Goal: Check status: Check status

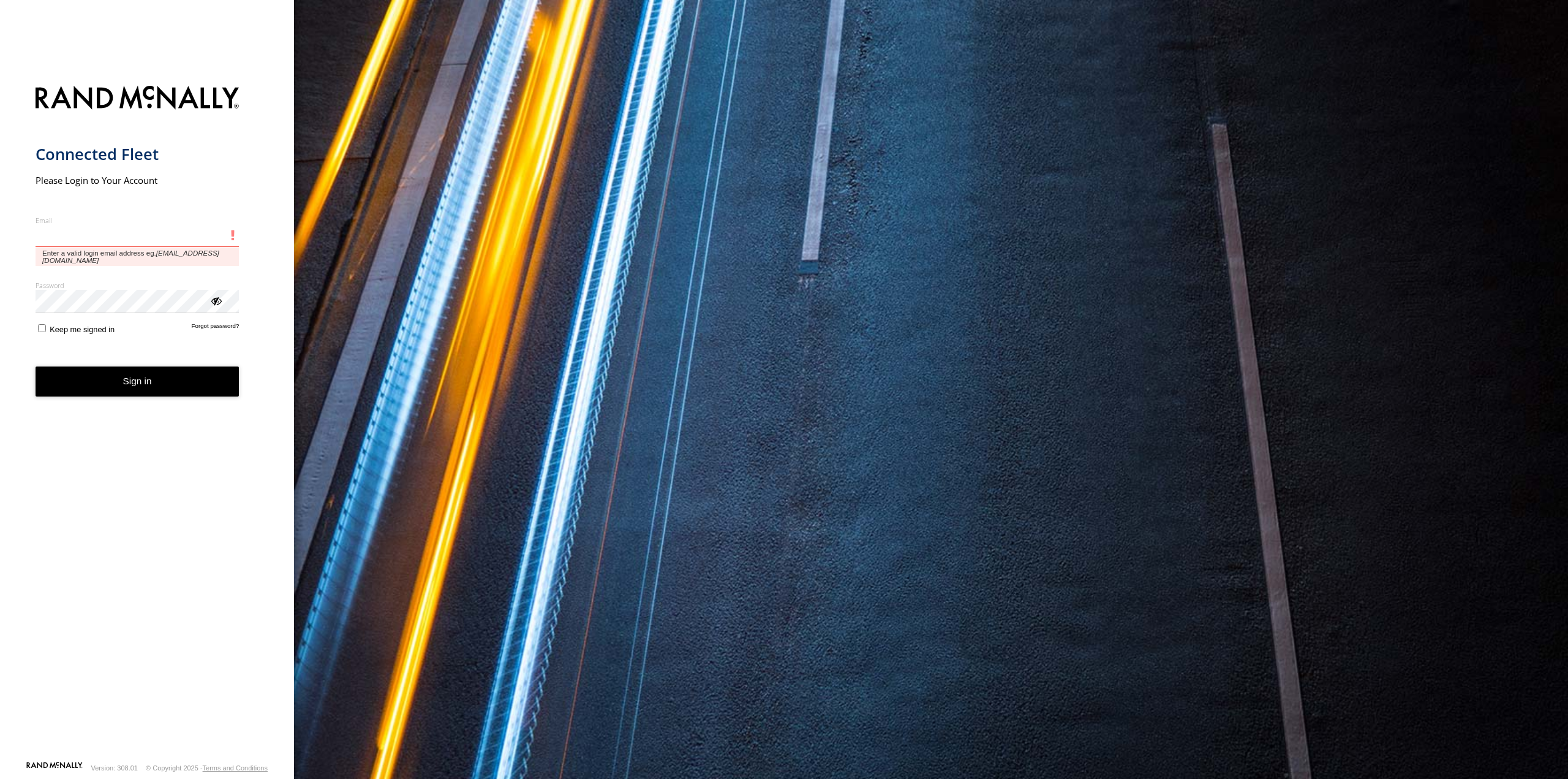
type input "**********"
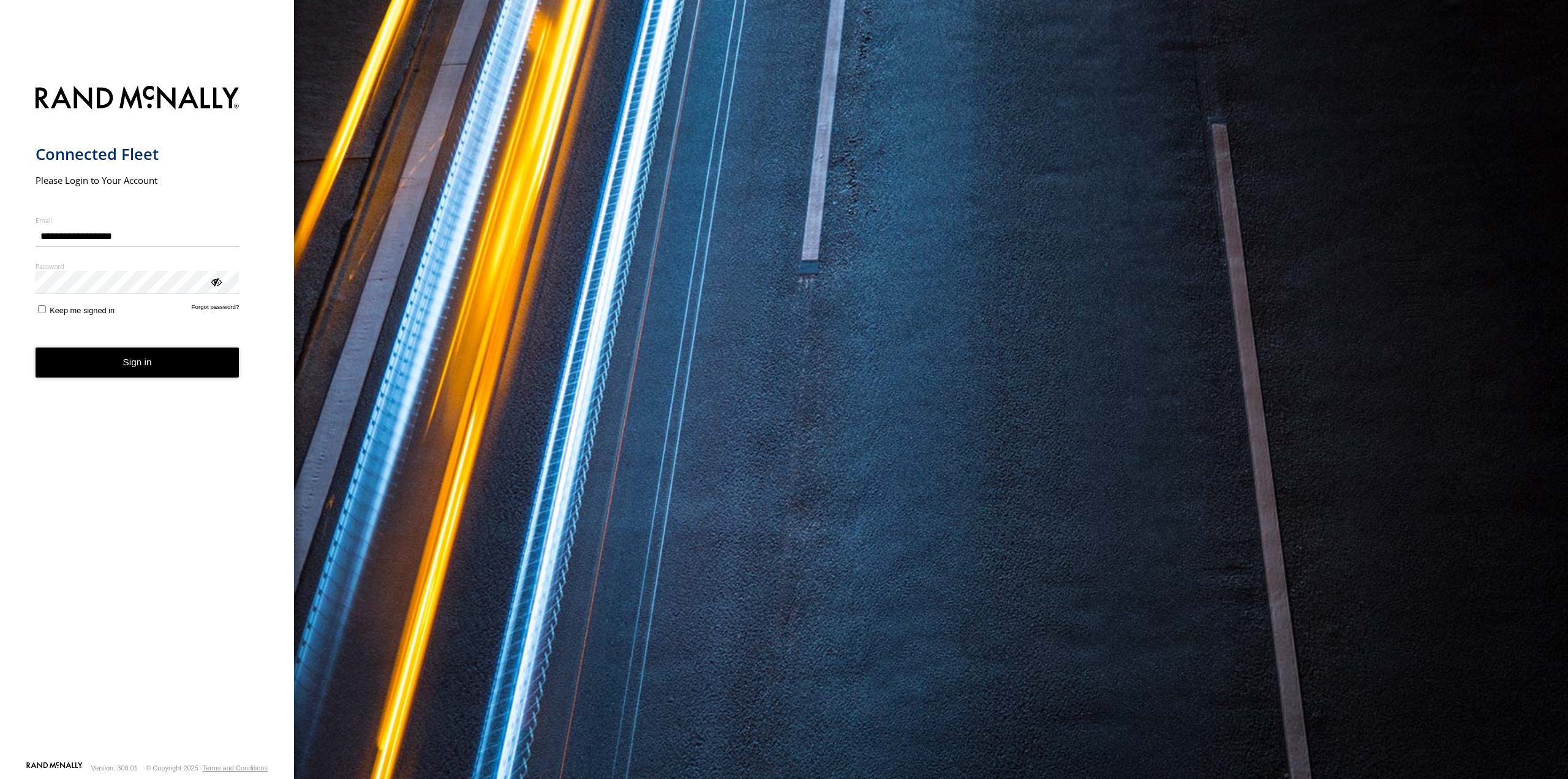
click at [174, 361] on button "Sign in" at bounding box center [138, 362] width 204 height 30
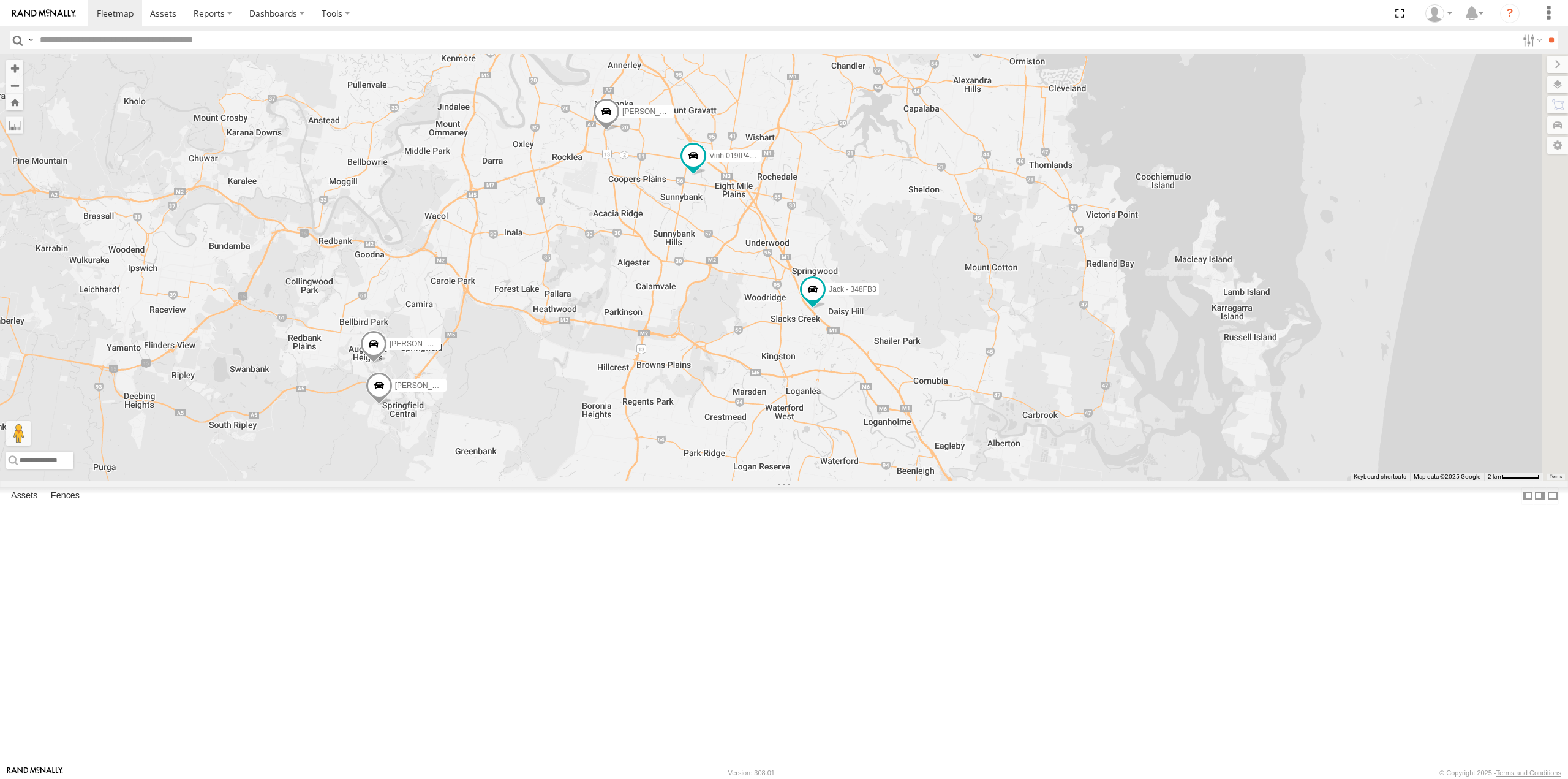
drag, startPoint x: 967, startPoint y: 147, endPoint x: 937, endPoint y: 294, distance: 150.0
click at [937, 294] on div "Jesse 366JK9 - Corolla Hatch Tom - 571IW2 Mitchell B - Corolla Hatch Jack - 348…" at bounding box center [784, 266] width 1568 height 426
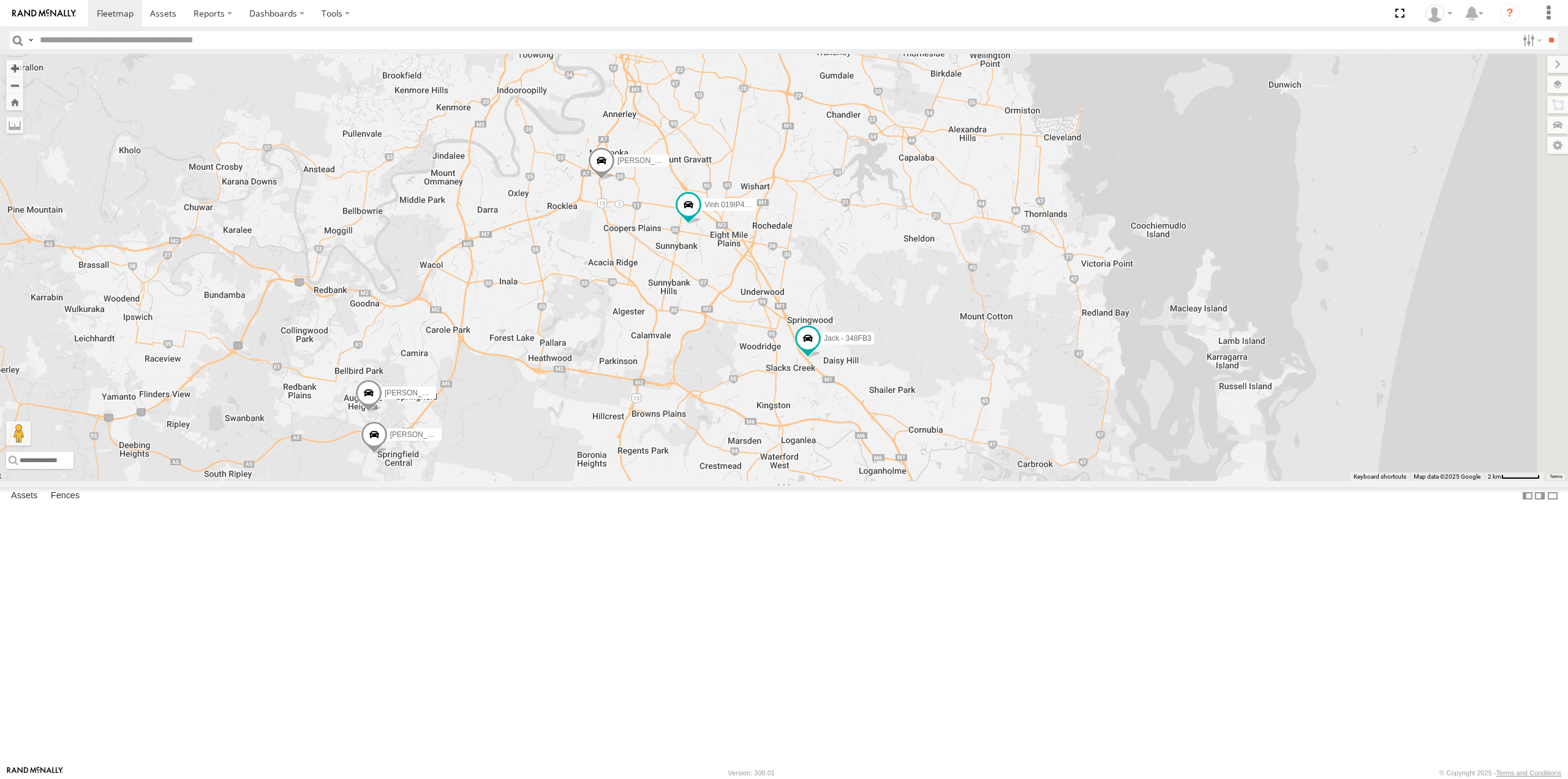
drag, startPoint x: 916, startPoint y: 206, endPoint x: 911, endPoint y: 256, distance: 50.2
click at [911, 256] on div "Jesse 366JK9 - Corolla Hatch Tom - 571IW2 Mitchell B - Corolla Hatch Jack - 348…" at bounding box center [784, 266] width 1568 height 426
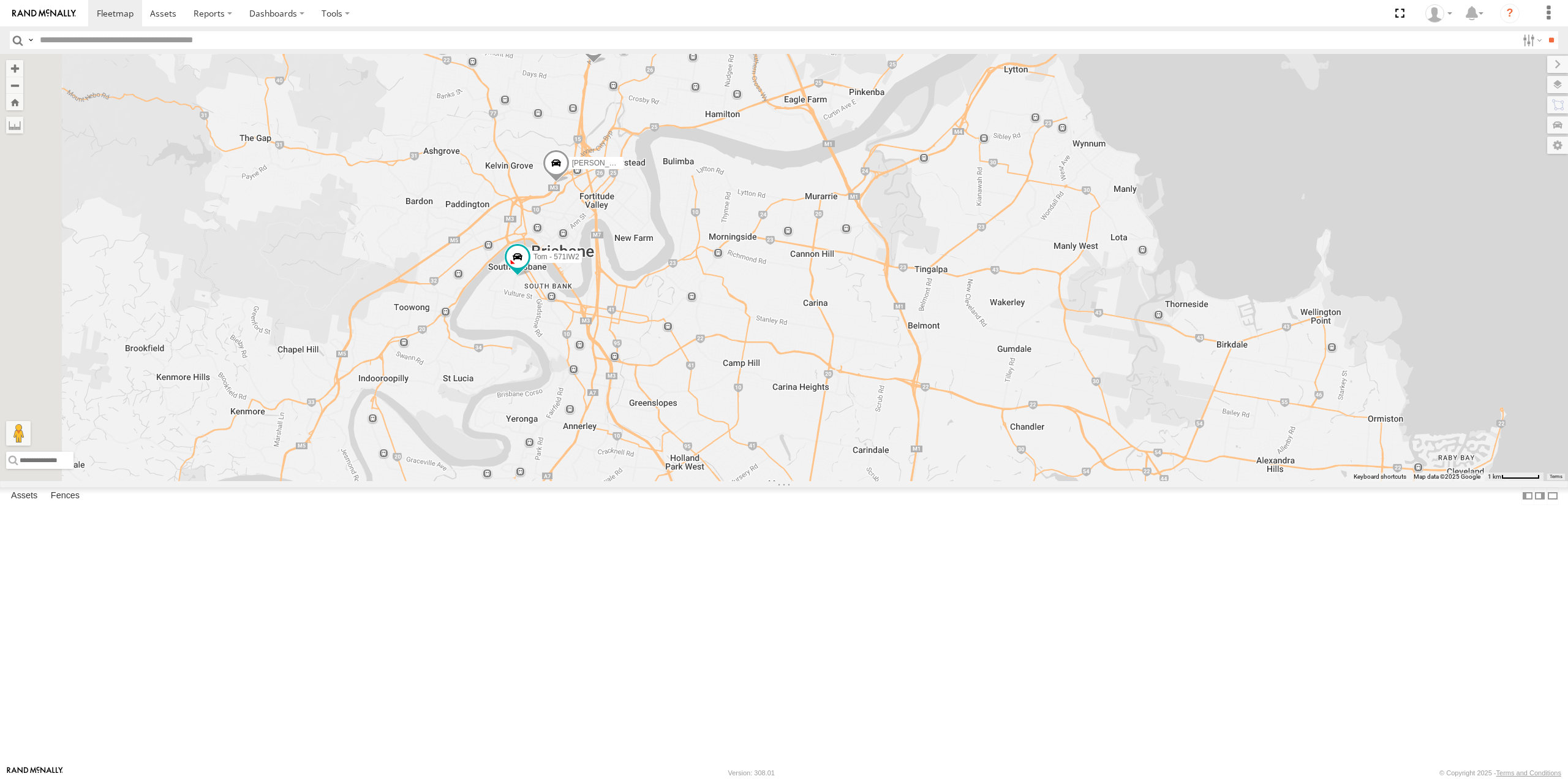
drag, startPoint x: 909, startPoint y: 258, endPoint x: 1001, endPoint y: 573, distance: 328.2
click at [1001, 481] on div "Jesse 366JK9 - Corolla Hatch Tom - 571IW2 Mitchell B - Corolla Hatch Jack - 348…" at bounding box center [784, 266] width 1568 height 426
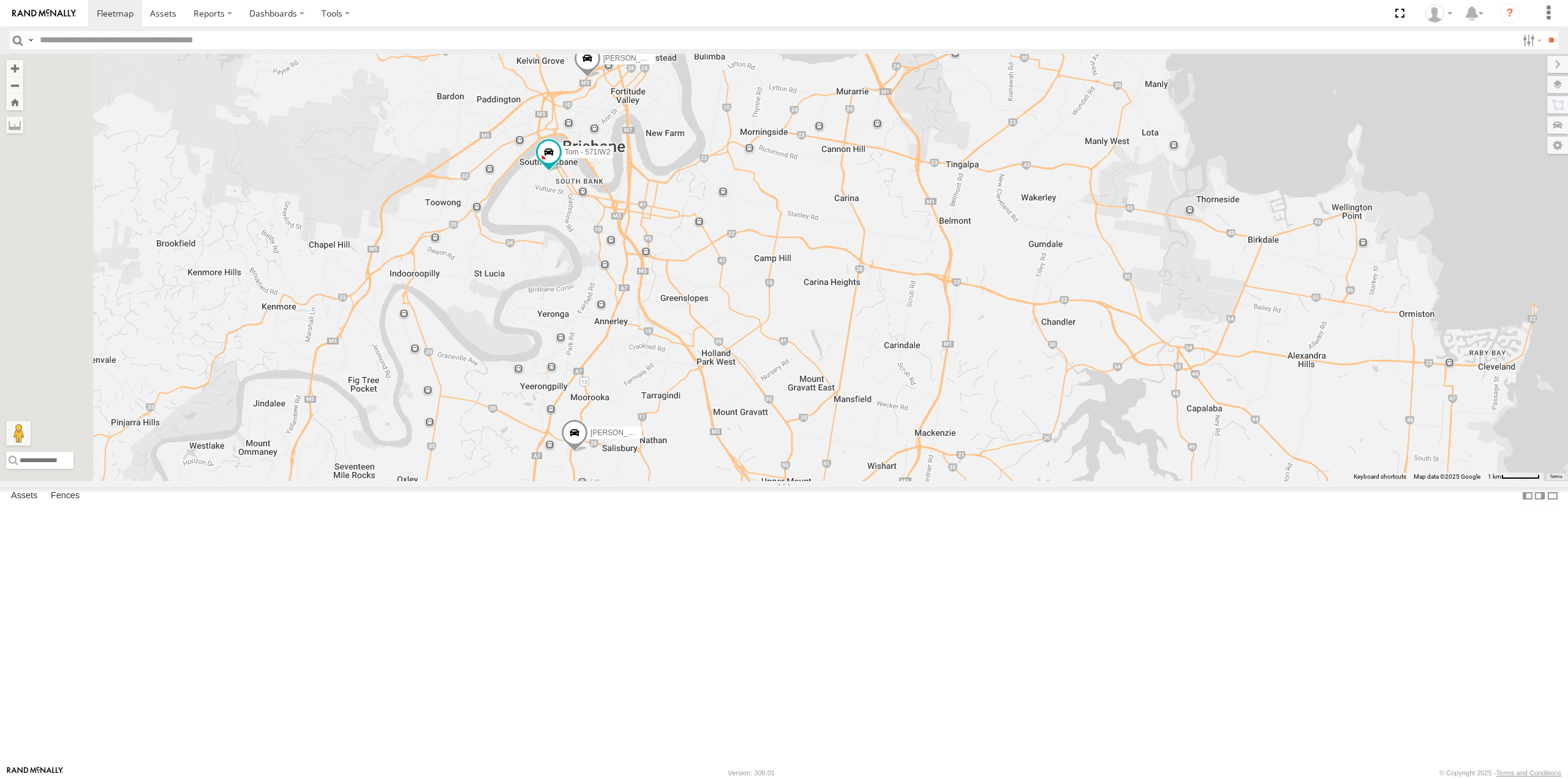
drag, startPoint x: 916, startPoint y: 453, endPoint x: 948, endPoint y: 347, distance: 110.7
click at [948, 347] on div "Jesse 366JK9 - Corolla Hatch Tom - 571IW2 Mitchell B - Corolla Hatch Jack - 348…" at bounding box center [784, 266] width 1568 height 426
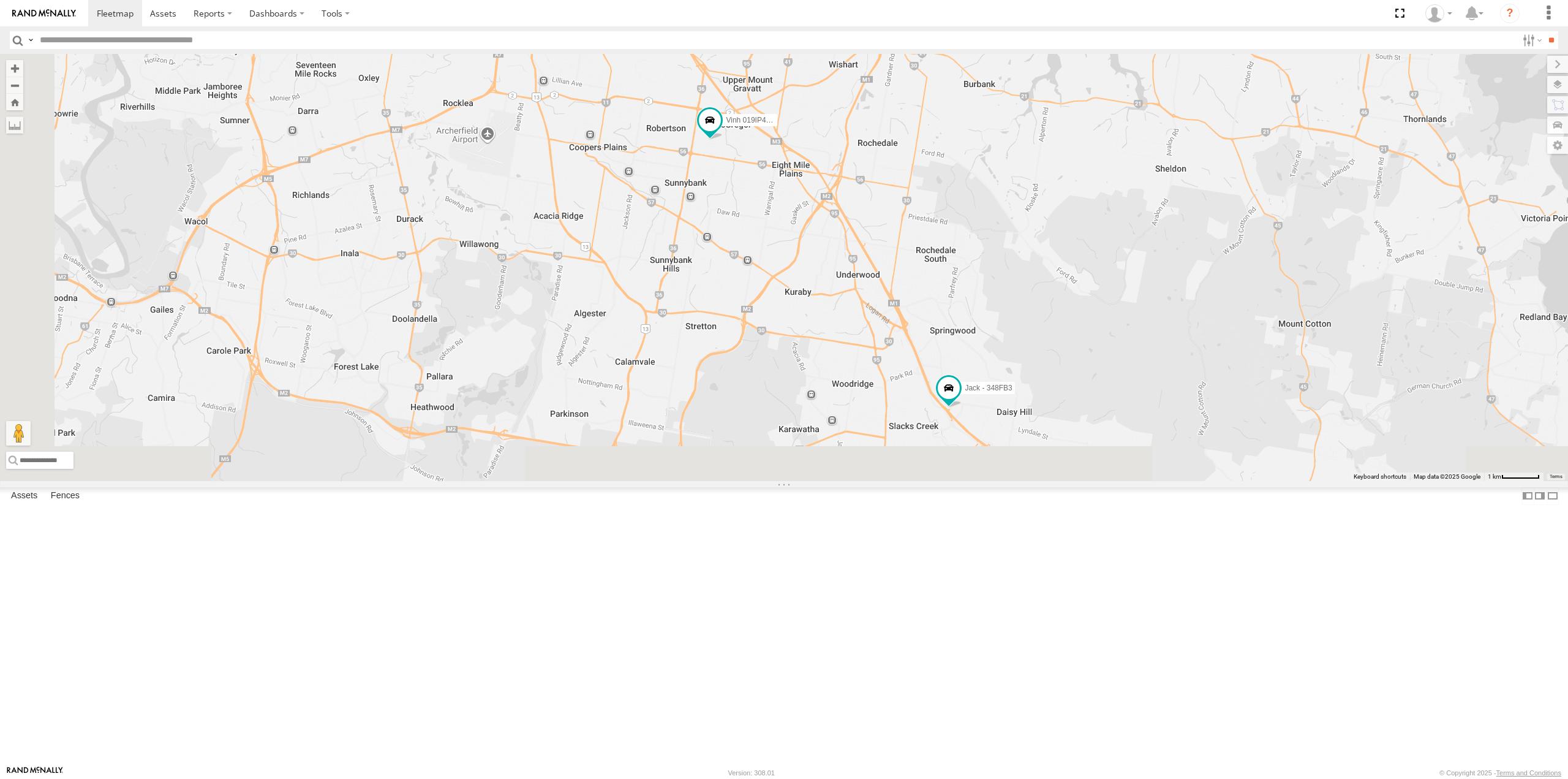
drag, startPoint x: 905, startPoint y: 512, endPoint x: 859, endPoint y: 58, distance: 456.3
click at [851, 43] on body at bounding box center [784, 390] width 1568 height 779
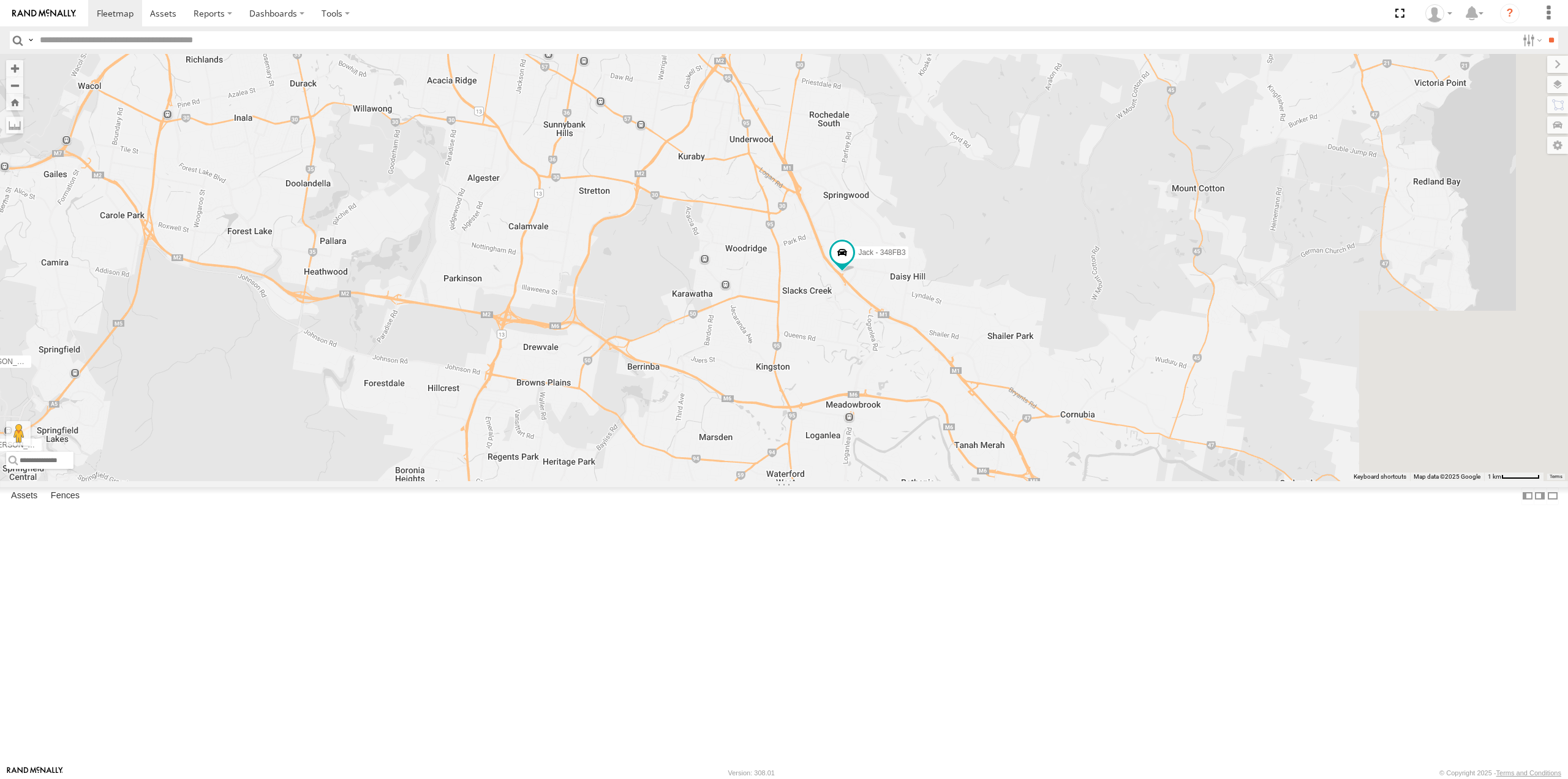
drag, startPoint x: 1161, startPoint y: 359, endPoint x: 1024, endPoint y: 403, distance: 143.9
click at [1066, 403] on div "Jesse 366JK9 - Corolla Hatch Tom - 571IW2 Mitchell B - Corolla Hatch Jack - 348…" at bounding box center [784, 266] width 1568 height 426
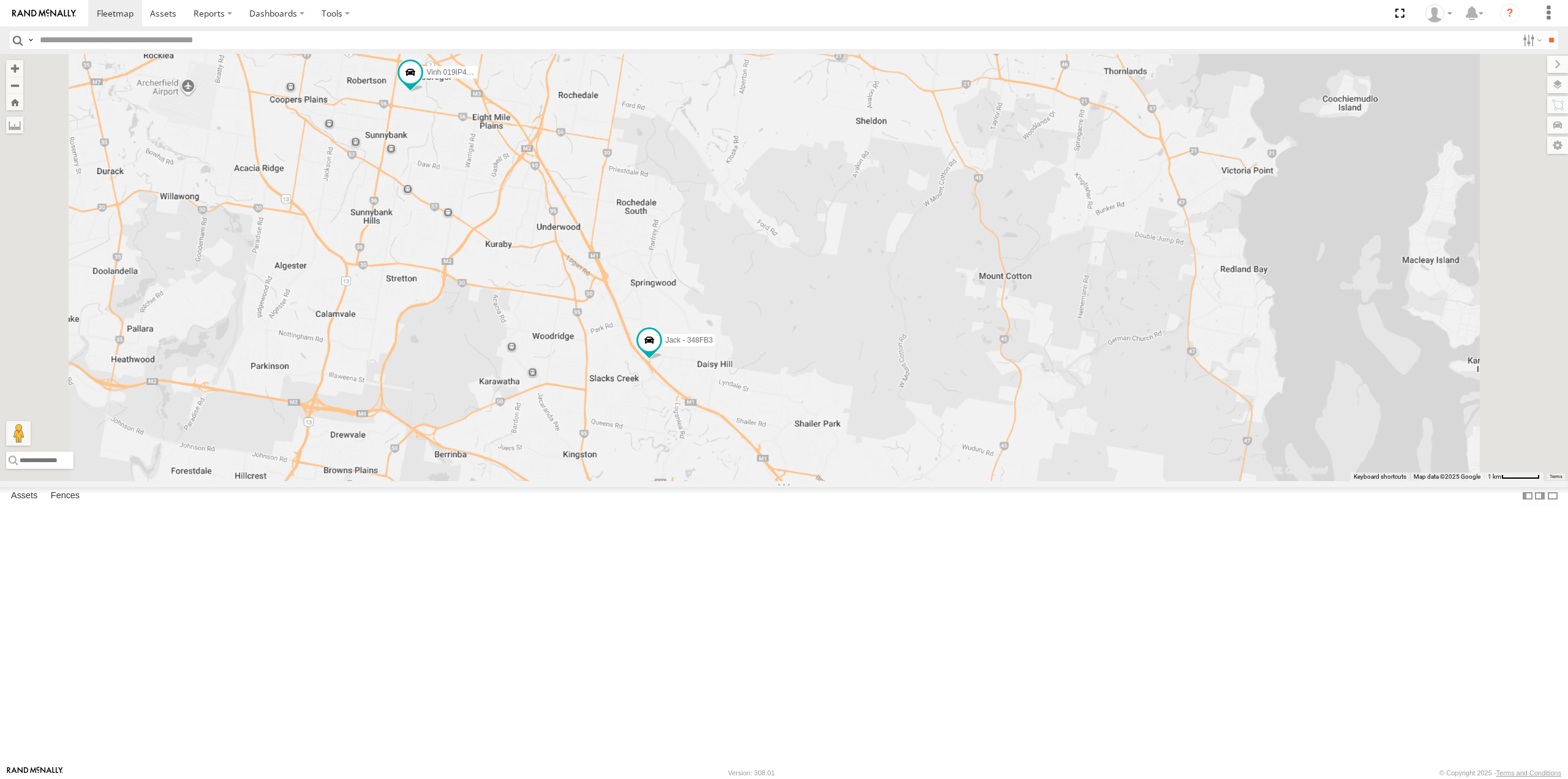
drag, startPoint x: 679, startPoint y: 232, endPoint x: 802, endPoint y: 429, distance: 232.2
click at [802, 429] on div "Jesse 366JK9 - Corolla Hatch Tom - 571IW2 Mitchell B - Corolla Hatch Jack - 348…" at bounding box center [784, 266] width 1568 height 426
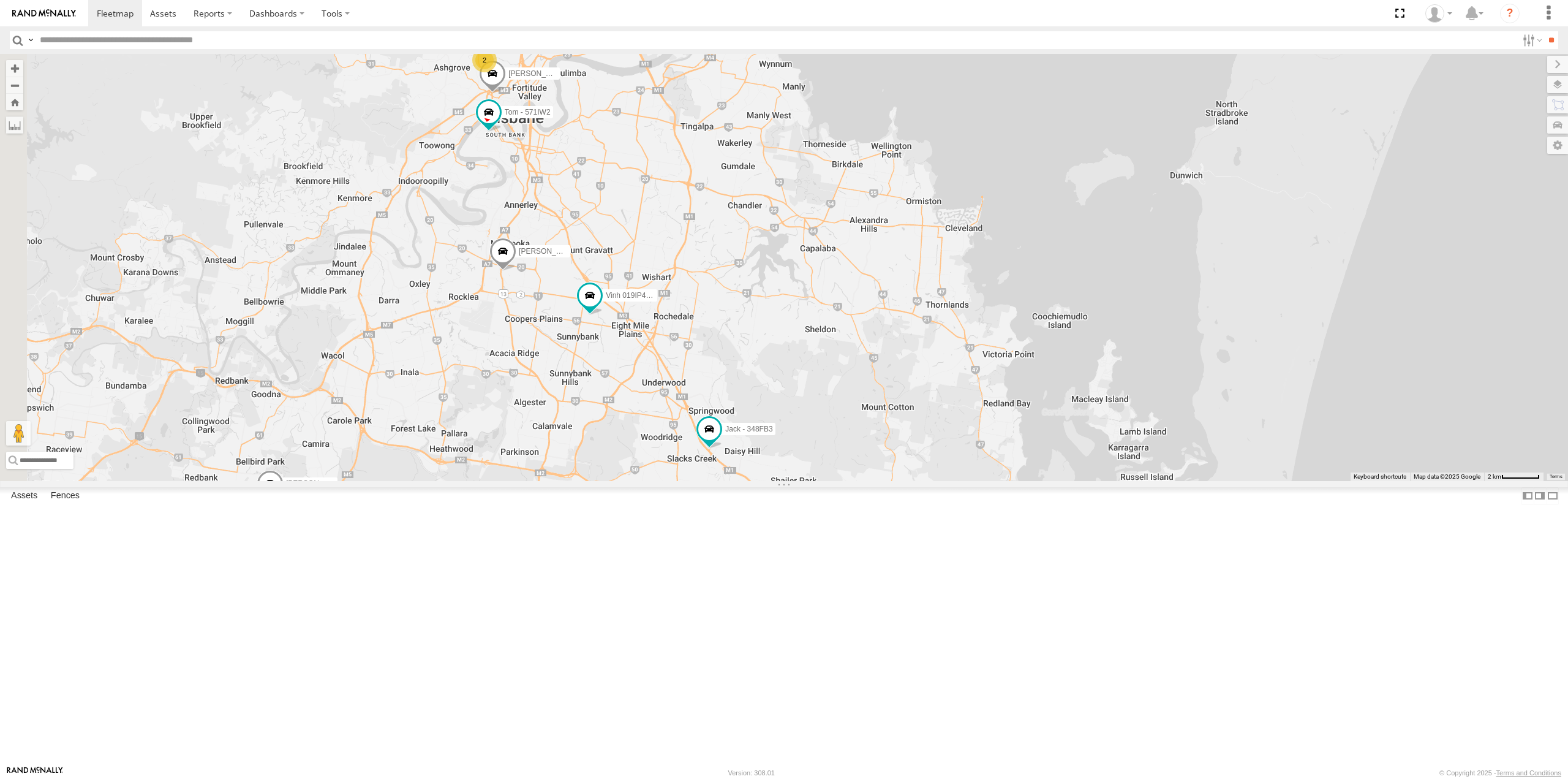
drag, startPoint x: 743, startPoint y: 538, endPoint x: 771, endPoint y: 498, distance: 48.8
click at [771, 481] on div "Jesse 366JK9 - Corolla Hatch Tom - 571IW2 Mitchell B - Corolla Hatch Jack - 348…" at bounding box center [784, 266] width 1568 height 426
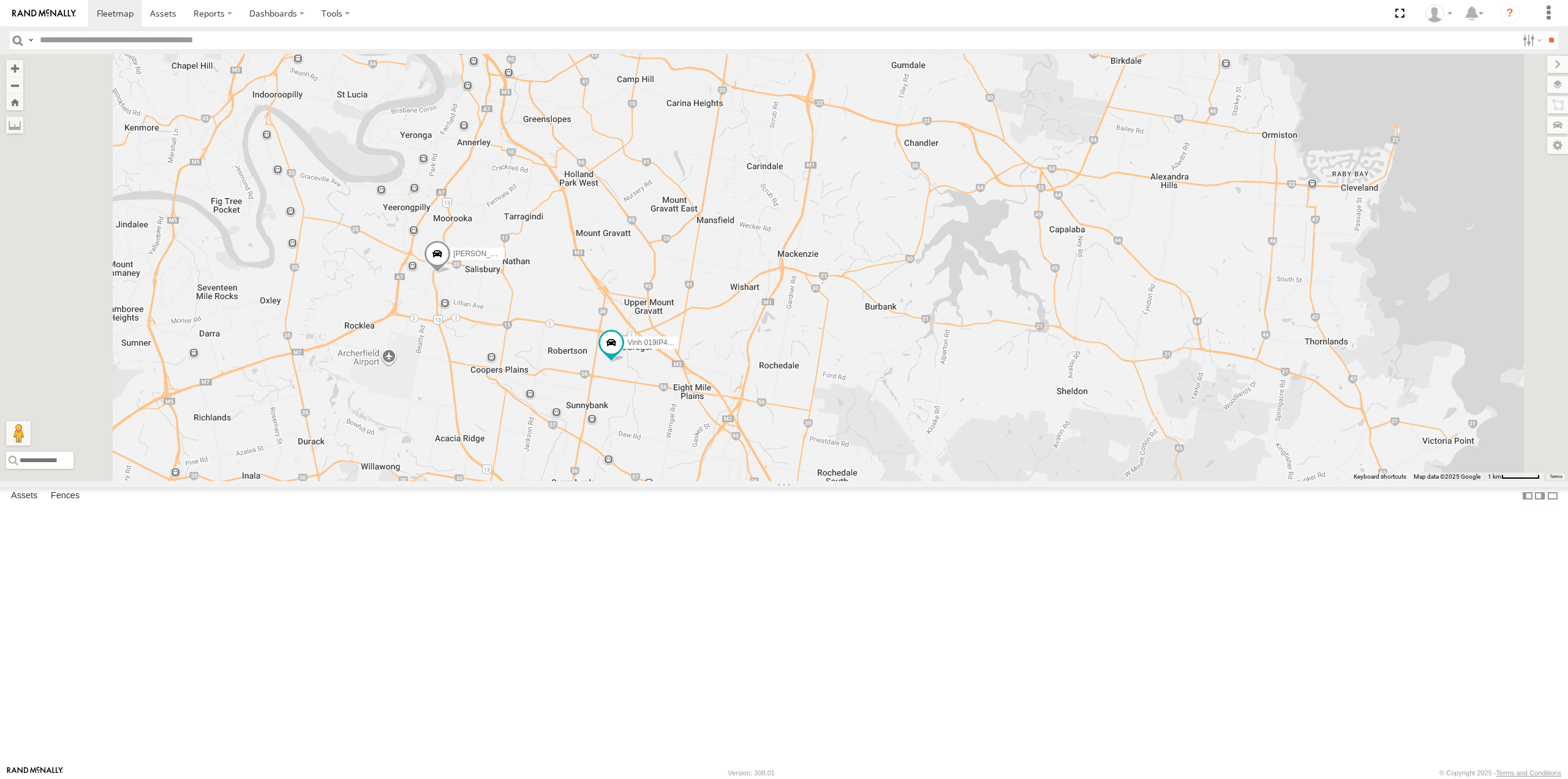
drag, startPoint x: 772, startPoint y: 460, endPoint x: 792, endPoint y: 530, distance: 72.8
click at [792, 481] on div "Jesse 366JK9 - Corolla Hatch Tom - 571IW2 Mitchell B - Corolla Hatch Jack - 348…" at bounding box center [784, 266] width 1568 height 426
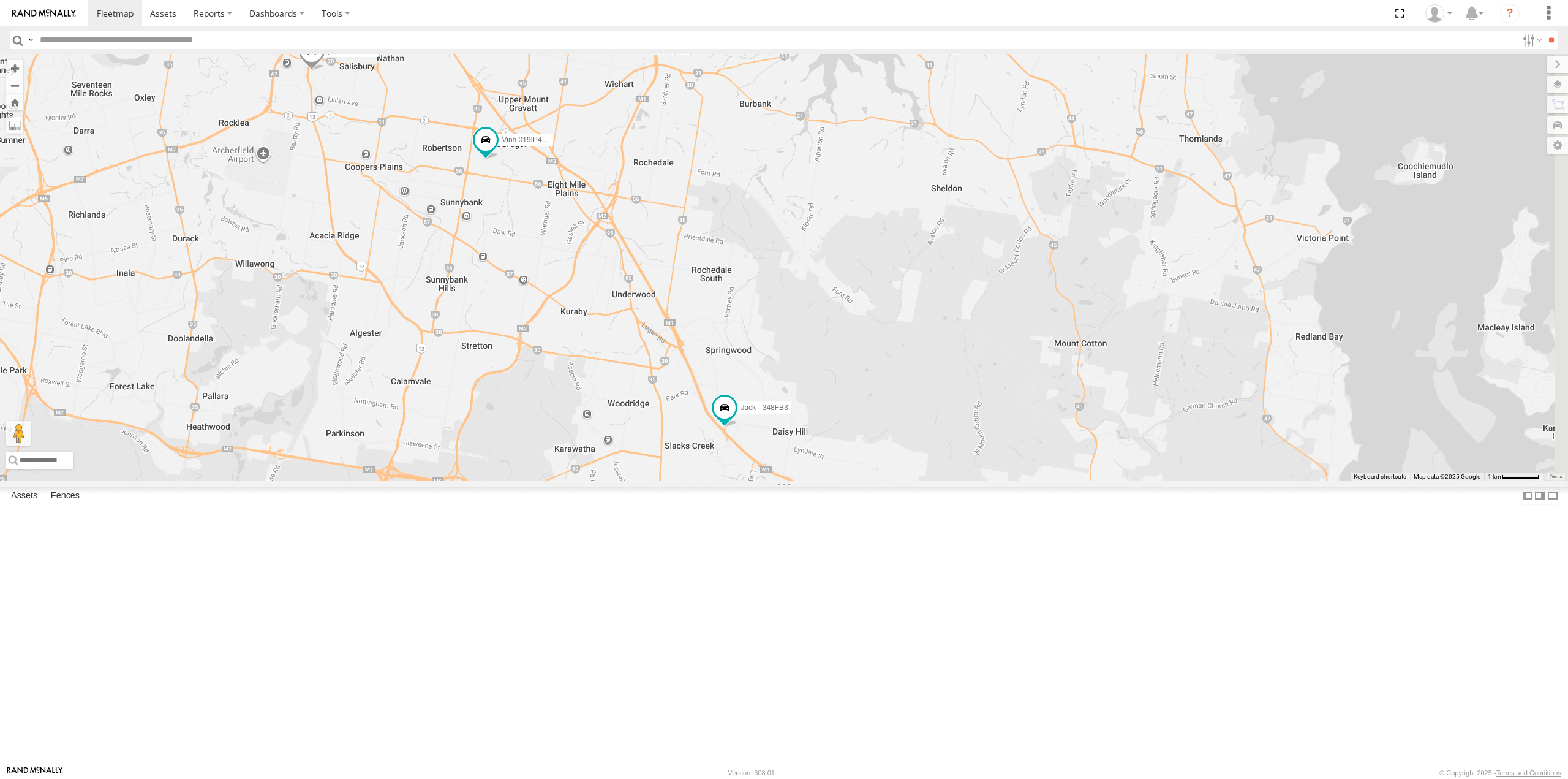
drag, startPoint x: 788, startPoint y: 585, endPoint x: 669, endPoint y: 385, distance: 232.7
click at [669, 385] on div "Jesse 366JK9 - Corolla Hatch Tom - 571IW2 Mitchell B - Corolla Hatch Jack - 348…" at bounding box center [784, 266] width 1568 height 426
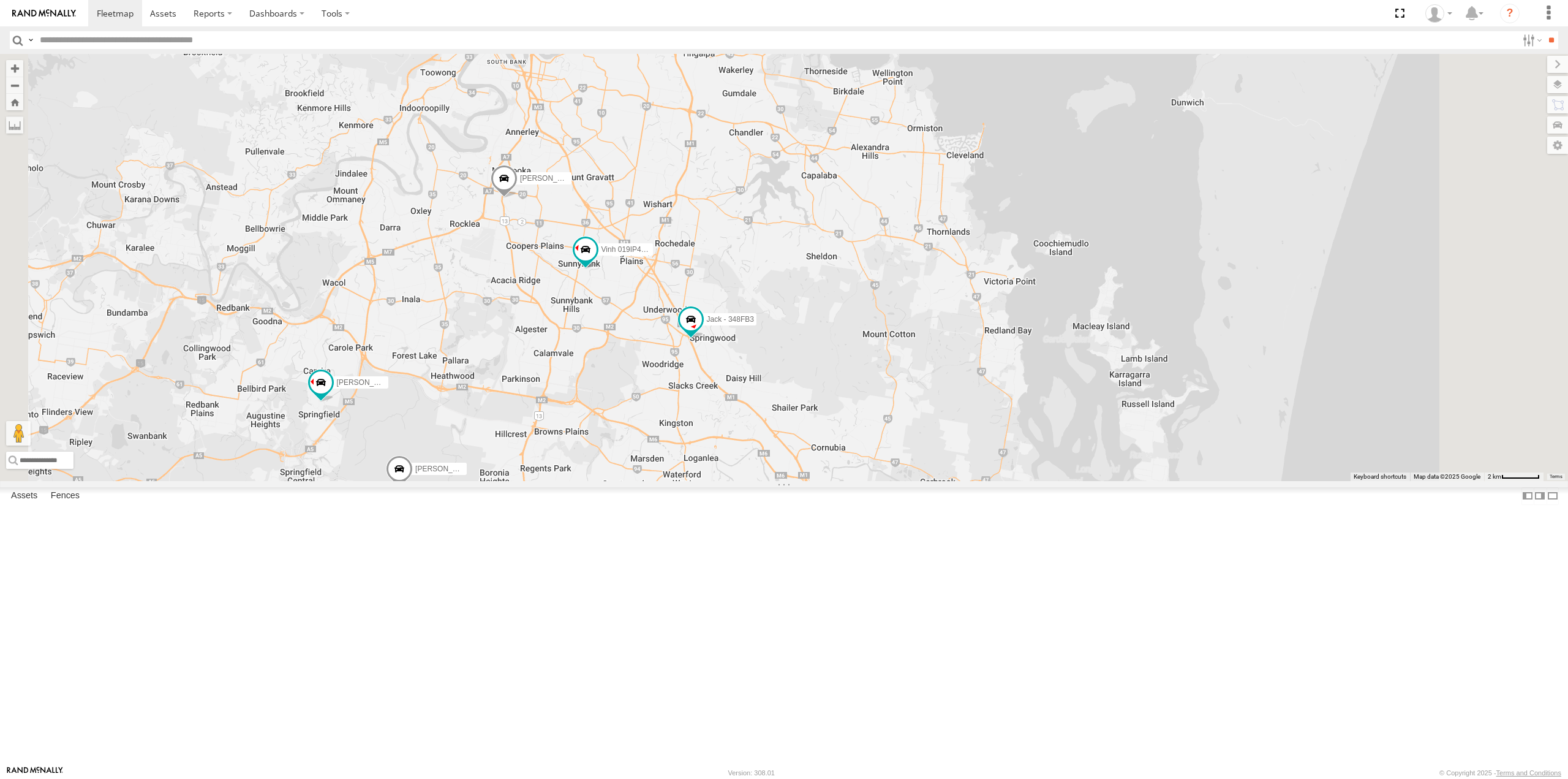
drag, startPoint x: 807, startPoint y: 306, endPoint x: 810, endPoint y: 381, distance: 75.1
click at [810, 381] on div "Jack - 348FB3 Nathan - 017IP4 Vinh 019IP4 - Hilux Tom - 571IW2 Mitchell B - Cor…" at bounding box center [784, 266] width 1568 height 426
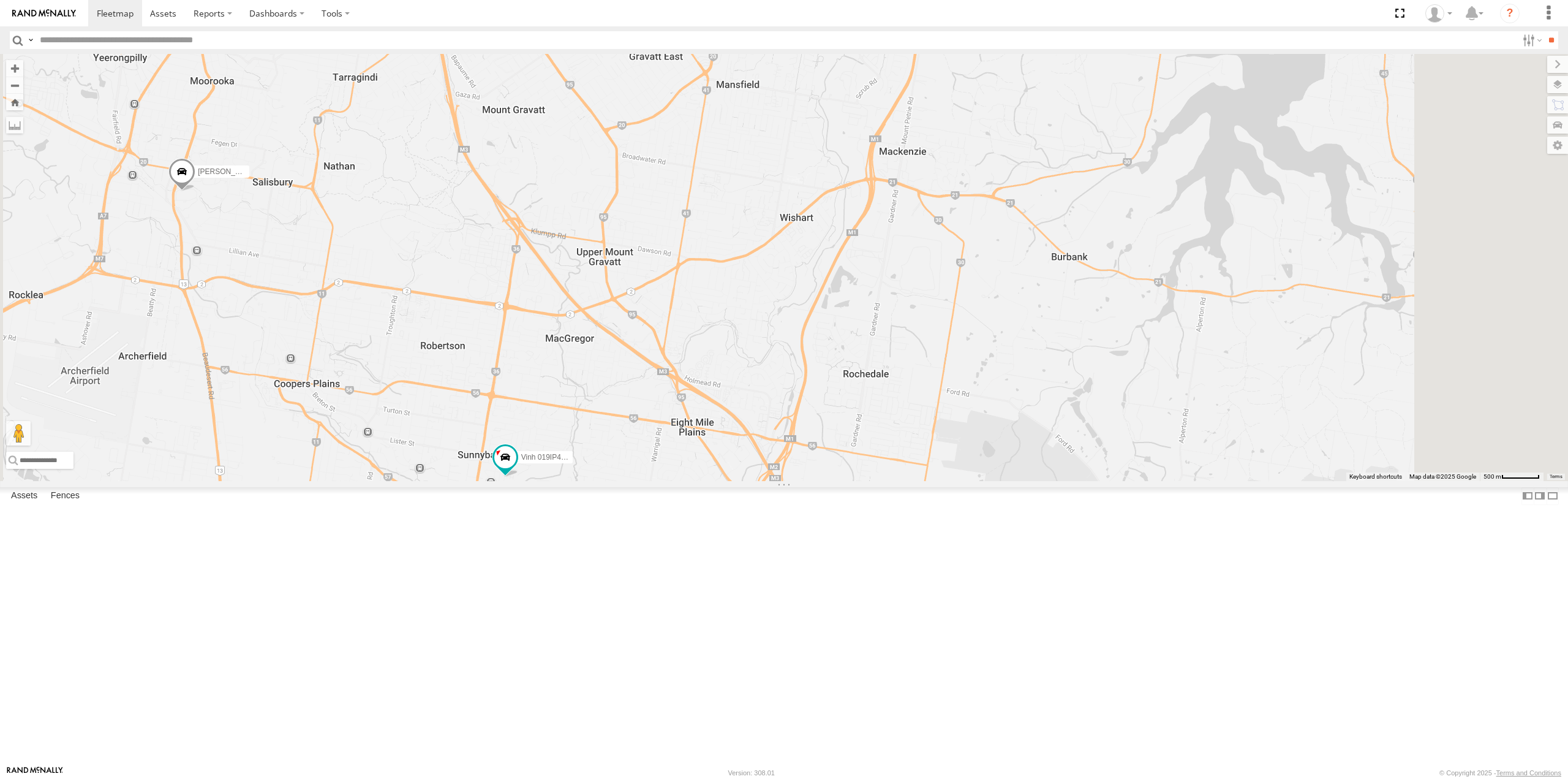
drag, startPoint x: 797, startPoint y: 288, endPoint x: 738, endPoint y: 510, distance: 229.7
click at [738, 481] on div "Jack - 348FB3 Nathan - 017IP4 Vinh 019IP4 - Hilux Tom - 571IW2 Mitchell B - Cor…" at bounding box center [784, 266] width 1568 height 426
